Goal: Information Seeking & Learning: Learn about a topic

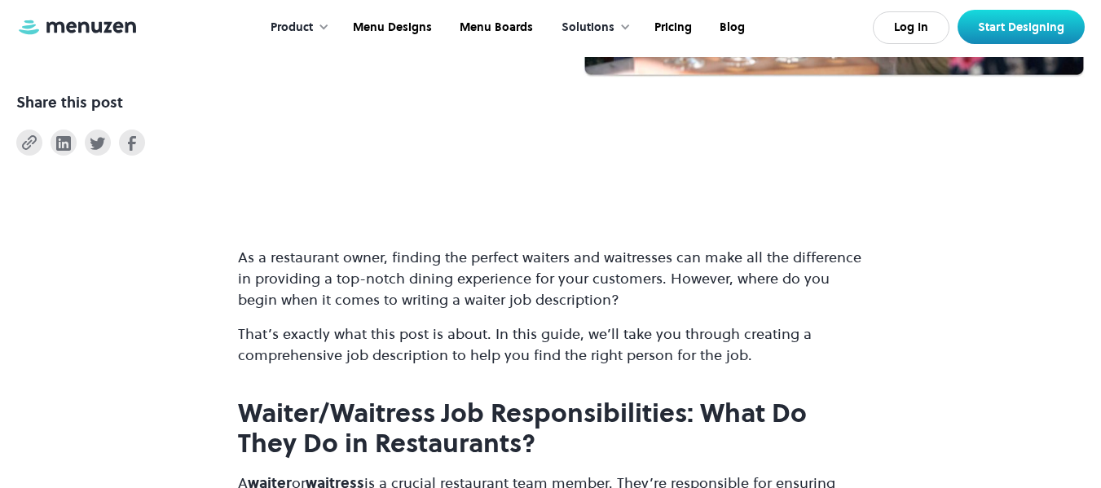
scroll to position [407, 0]
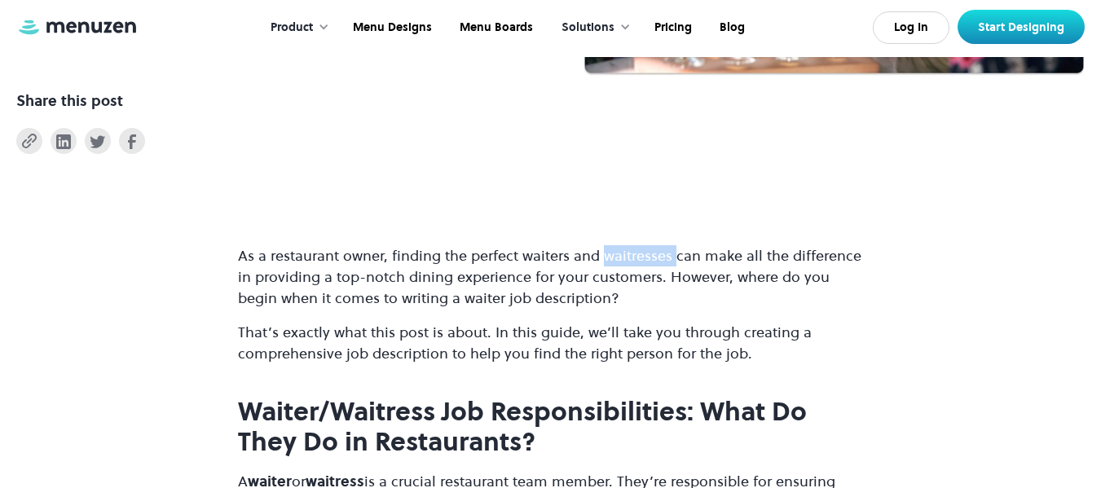
drag, startPoint x: 673, startPoint y: 258, endPoint x: 605, endPoint y: 258, distance: 67.6
click at [605, 258] on p "As a restaurant owner, finding the perfect waiters and waitresses can make all …" at bounding box center [551, 277] width 626 height 64
copy p "waitresses"
click at [658, 258] on p "As a restaurant owner, finding the perfect waiters and waitresses can make all …" at bounding box center [551, 277] width 626 height 64
drag, startPoint x: 655, startPoint y: 254, endPoint x: 605, endPoint y: 258, distance: 49.9
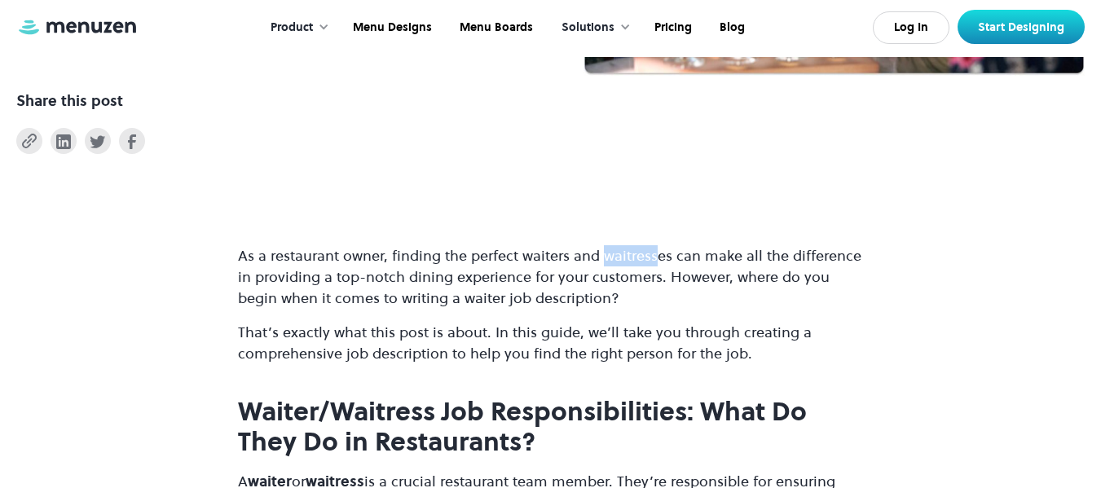
click at [605, 258] on p "As a restaurant owner, finding the perfect waiters and waitresses can make all …" at bounding box center [551, 277] width 626 height 64
copy p "waitress"
drag, startPoint x: 560, startPoint y: 257, endPoint x: 522, endPoint y: 257, distance: 38.3
click at [522, 257] on p "As a restaurant owner, finding the perfect waiters and waitresses can make all …" at bounding box center [551, 277] width 626 height 64
copy p "waiter"
